Goal: Task Accomplishment & Management: Complete application form

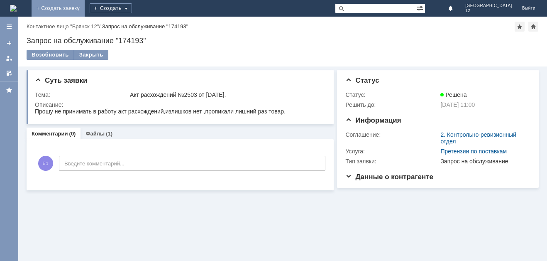
click at [85, 13] on link "+ Создать заявку" at bounding box center [58, 8] width 53 height 17
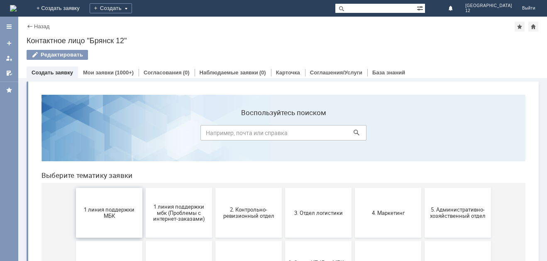
click at [117, 219] on button "1 линия поддержки МБК" at bounding box center [109, 213] width 66 height 50
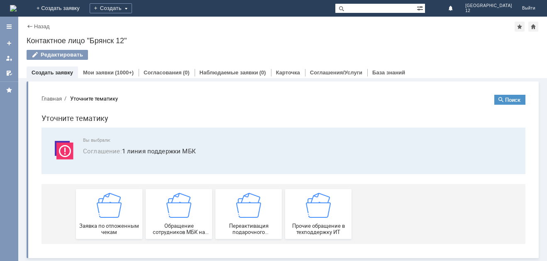
click at [117, 219] on div "Заявка по отложенным чекам" at bounding box center [108, 214] width 61 height 42
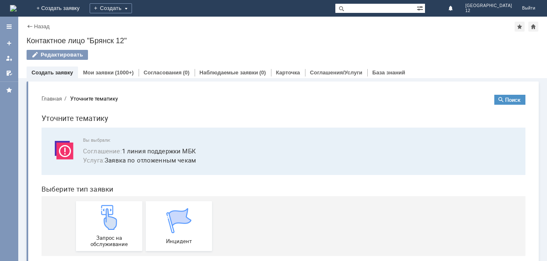
click at [117, 219] on img at bounding box center [109, 217] width 25 height 25
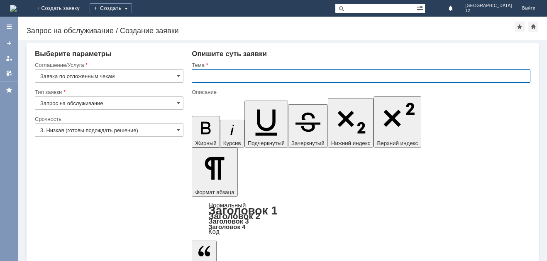
click at [201, 75] on input "text" at bounding box center [361, 75] width 339 height 13
type input "Отл чек [DATE]."
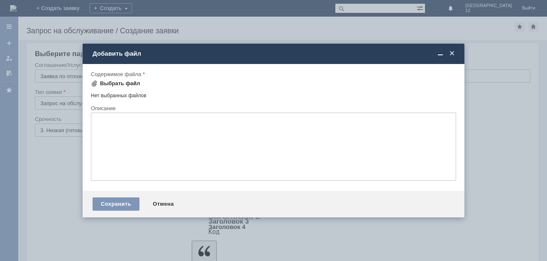
click at [127, 84] on div "Выбрать файл" at bounding box center [120, 83] width 40 height 7
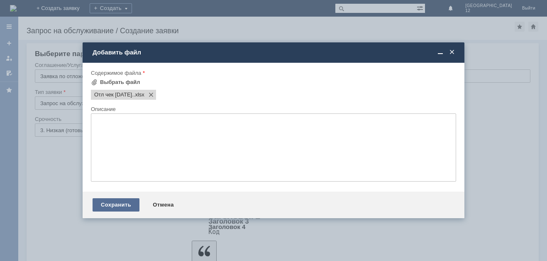
click at [100, 201] on div "Сохранить" at bounding box center [116, 204] width 47 height 13
